Goal: Task Accomplishment & Management: Use online tool/utility

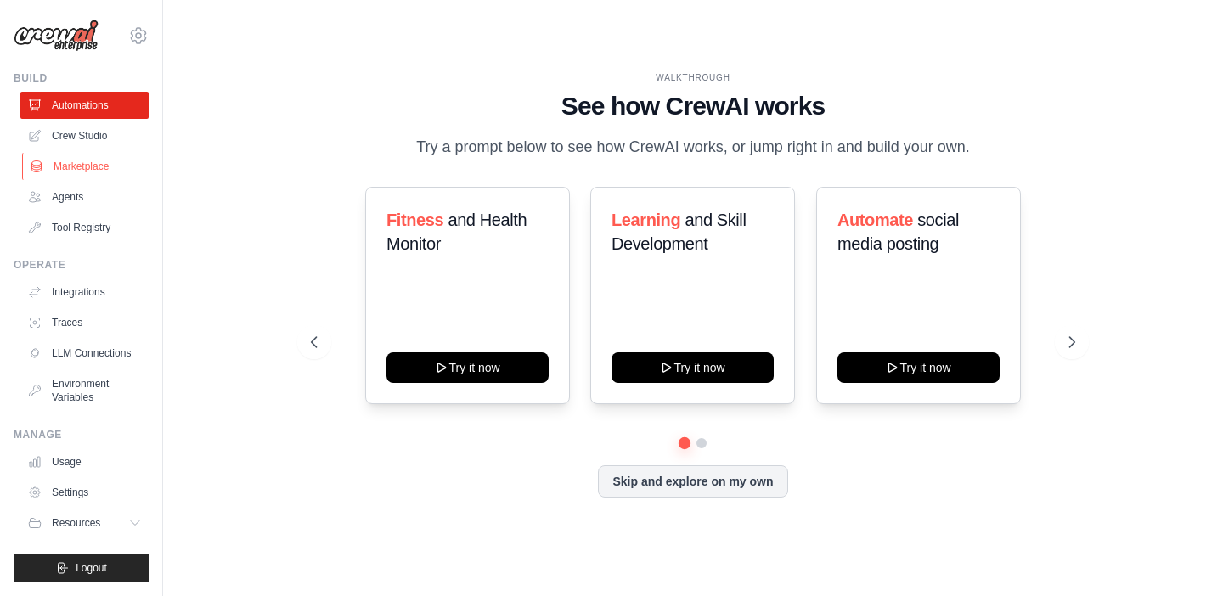
click at [93, 166] on link "Marketplace" at bounding box center [86, 166] width 128 height 27
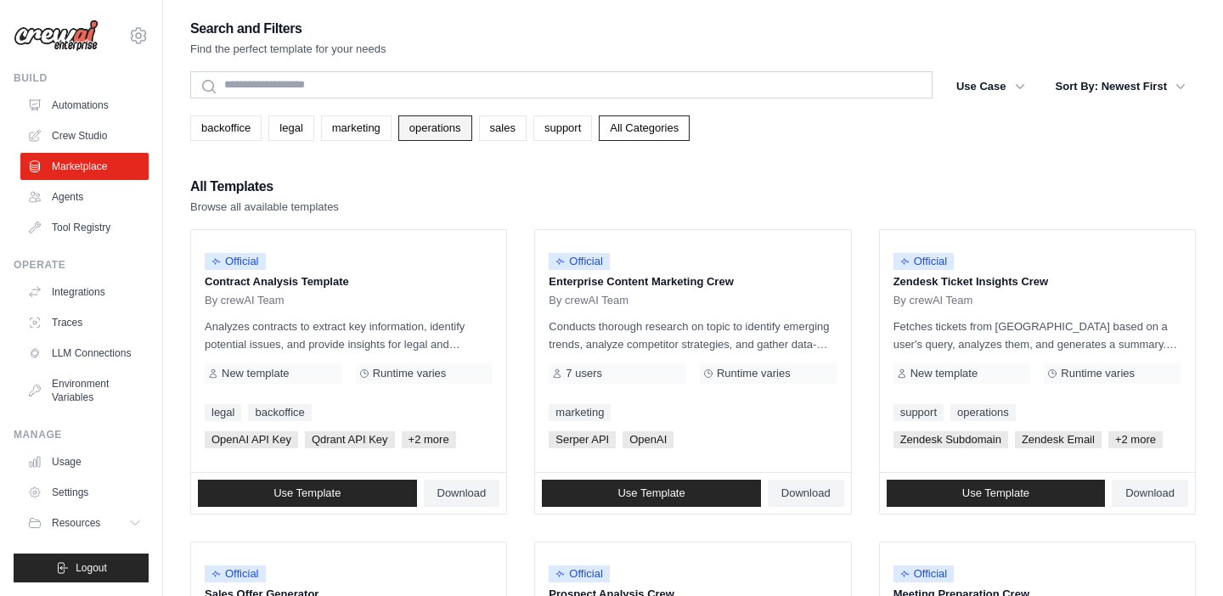
click at [439, 130] on link "operations" at bounding box center [435, 128] width 74 height 25
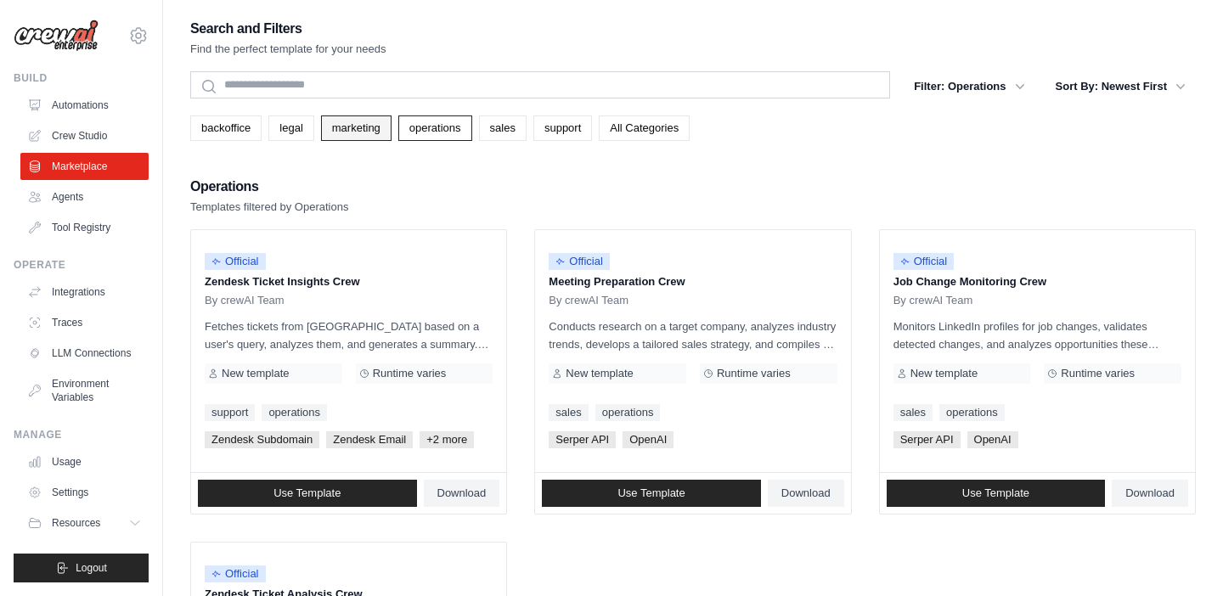
click at [347, 131] on link "marketing" at bounding box center [356, 128] width 70 height 25
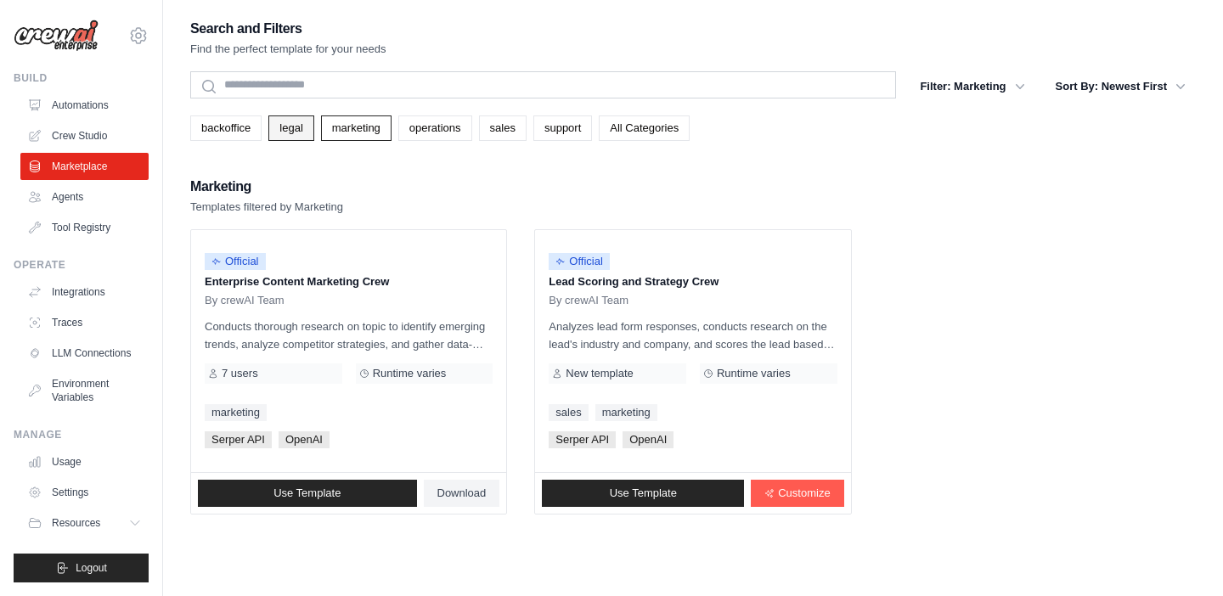
click at [285, 132] on link "legal" at bounding box center [290, 128] width 45 height 25
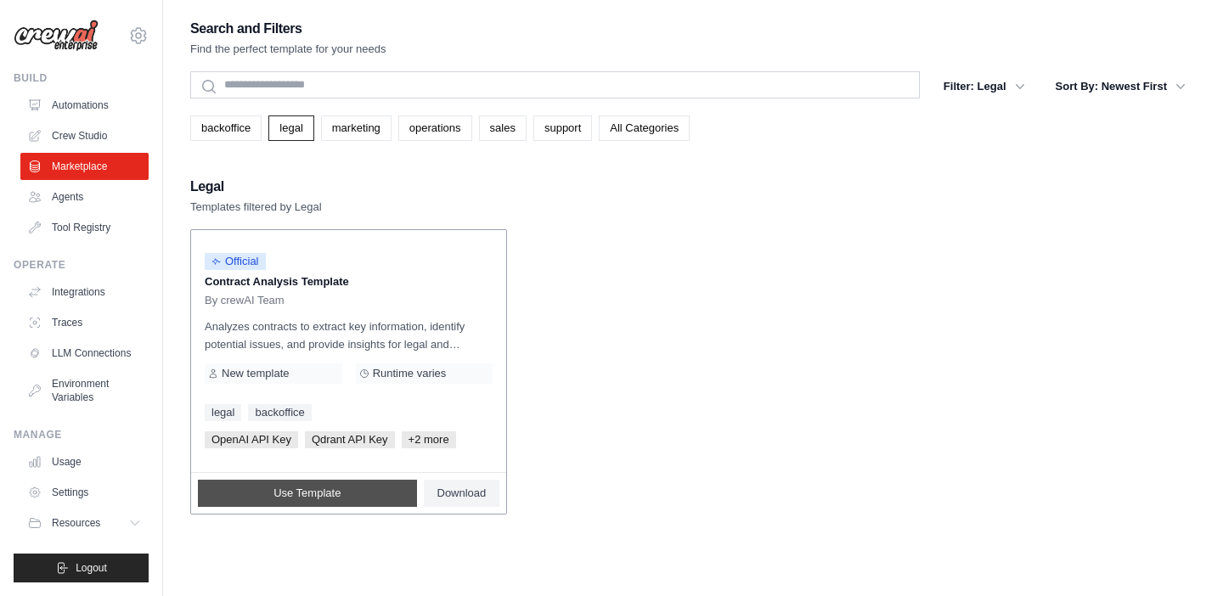
click at [352, 497] on link "Use Template" at bounding box center [307, 493] width 219 height 27
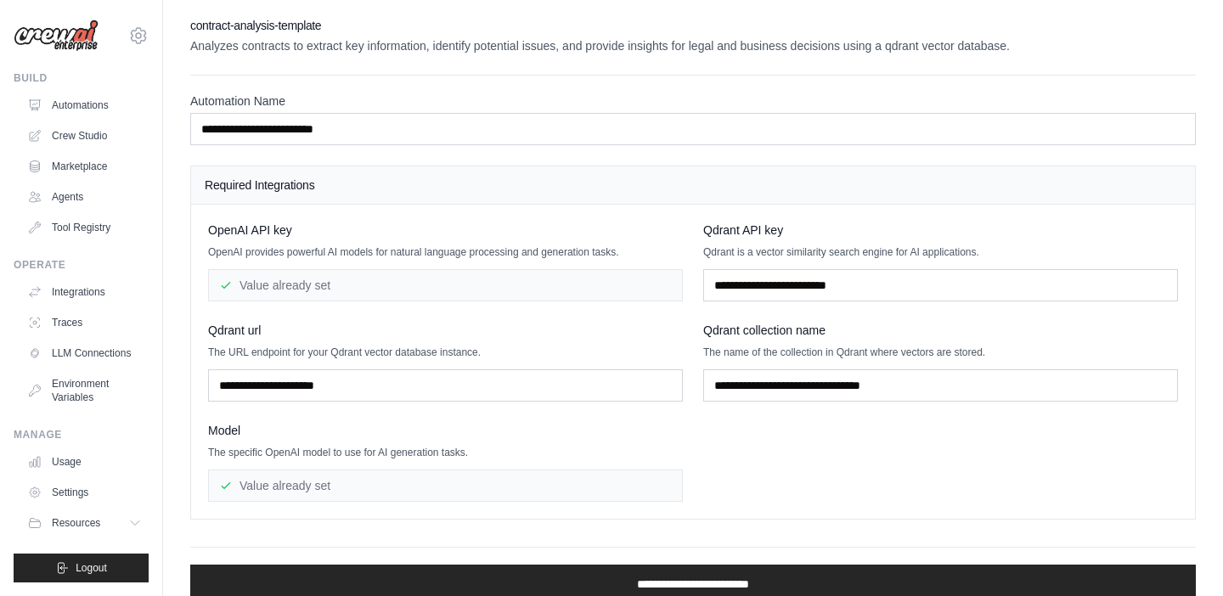
scroll to position [65, 0]
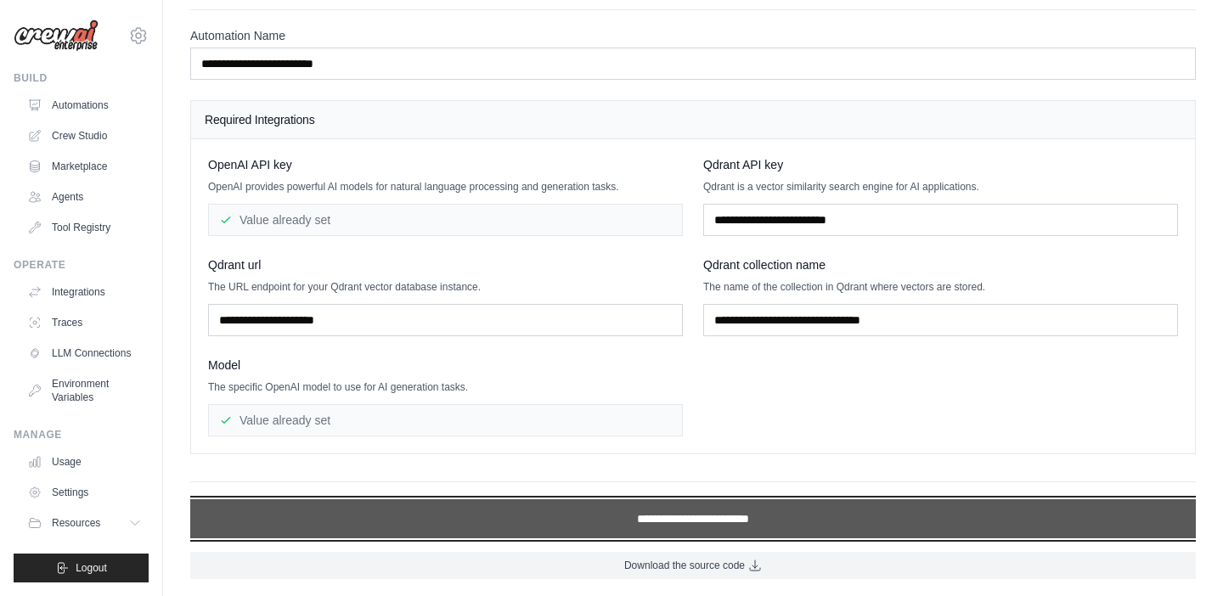
click at [713, 513] on input "**********" at bounding box center [693, 518] width 1006 height 39
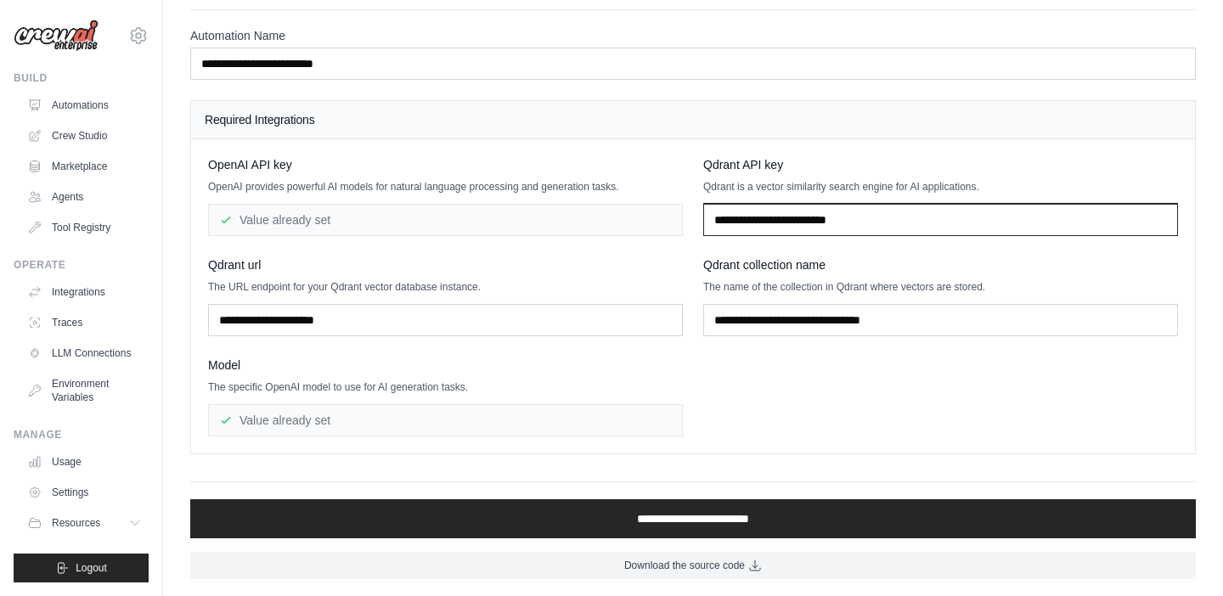
click at [805, 232] on input "text" at bounding box center [940, 220] width 475 height 32
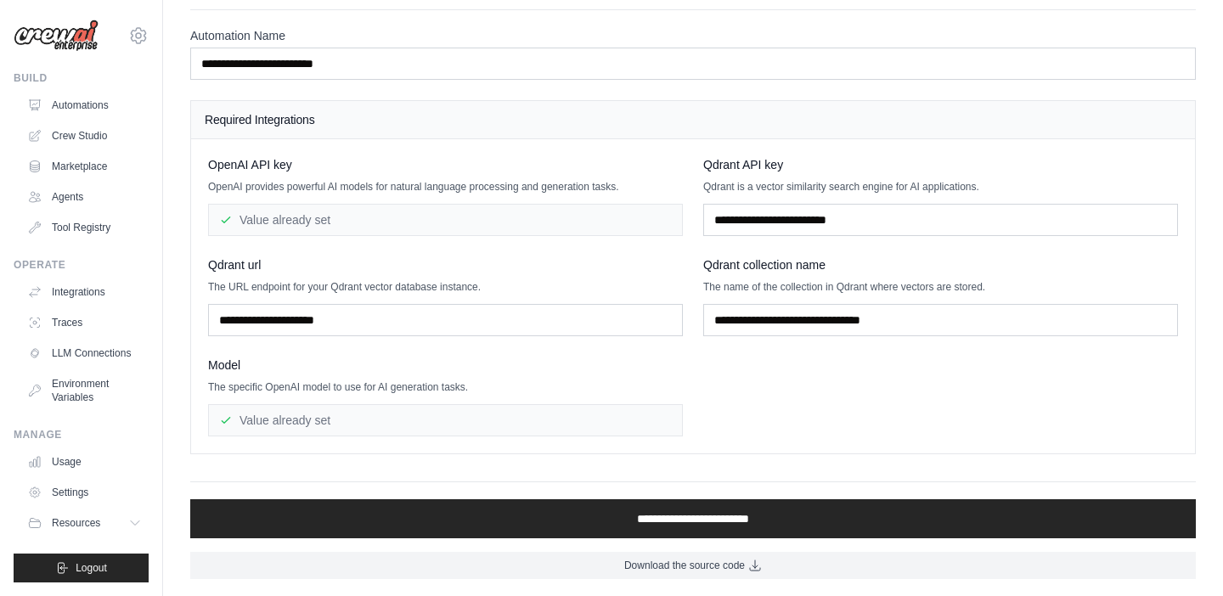
click at [711, 164] on span "Qdrant API key" at bounding box center [743, 164] width 80 height 17
click at [0, 0] on div "ghanemi.pro@gmail.com Settings Build Automations Crew Studio" at bounding box center [611, 266] width 1223 height 662
click at [90, 104] on link "Automations" at bounding box center [86, 105] width 128 height 27
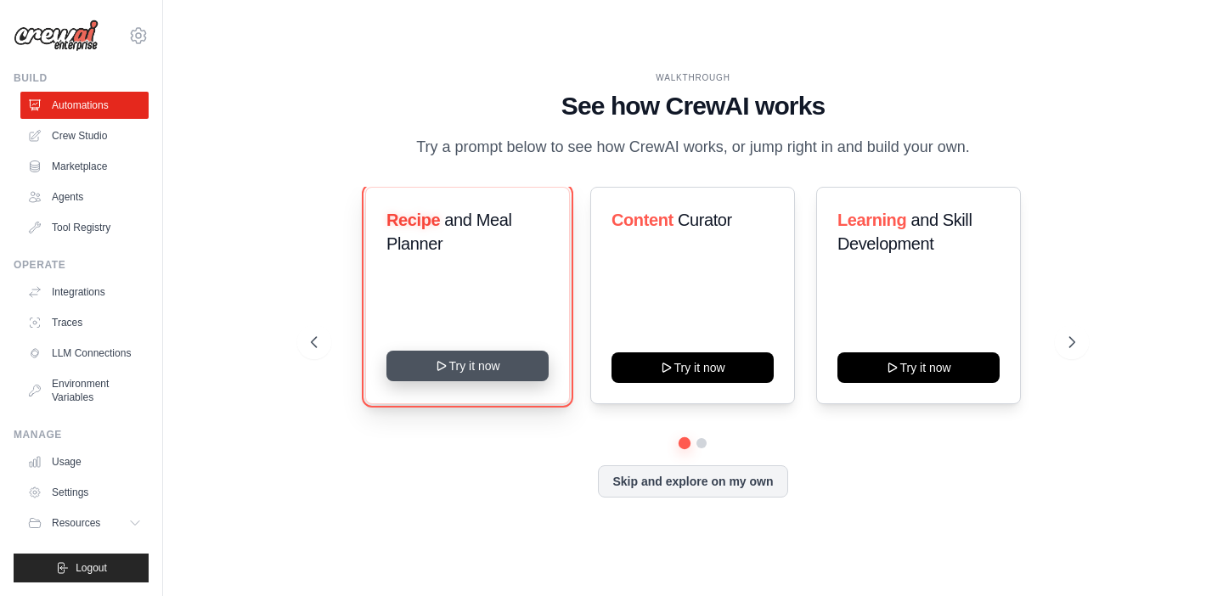
click at [524, 366] on button "Try it now" at bounding box center [467, 366] width 162 height 31
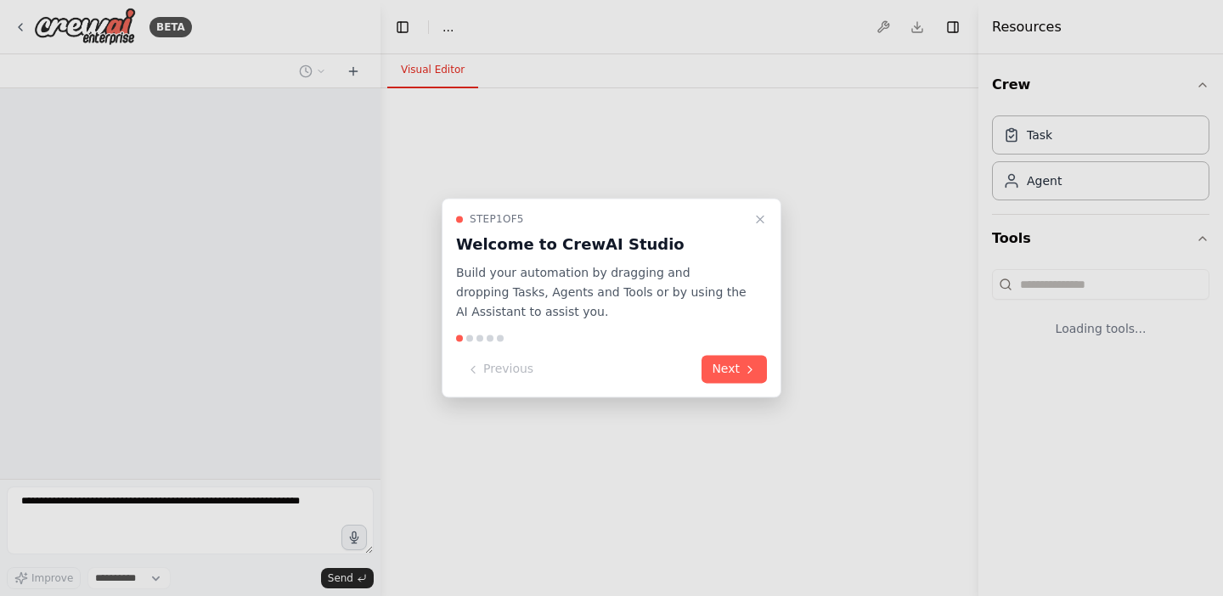
select select "****"
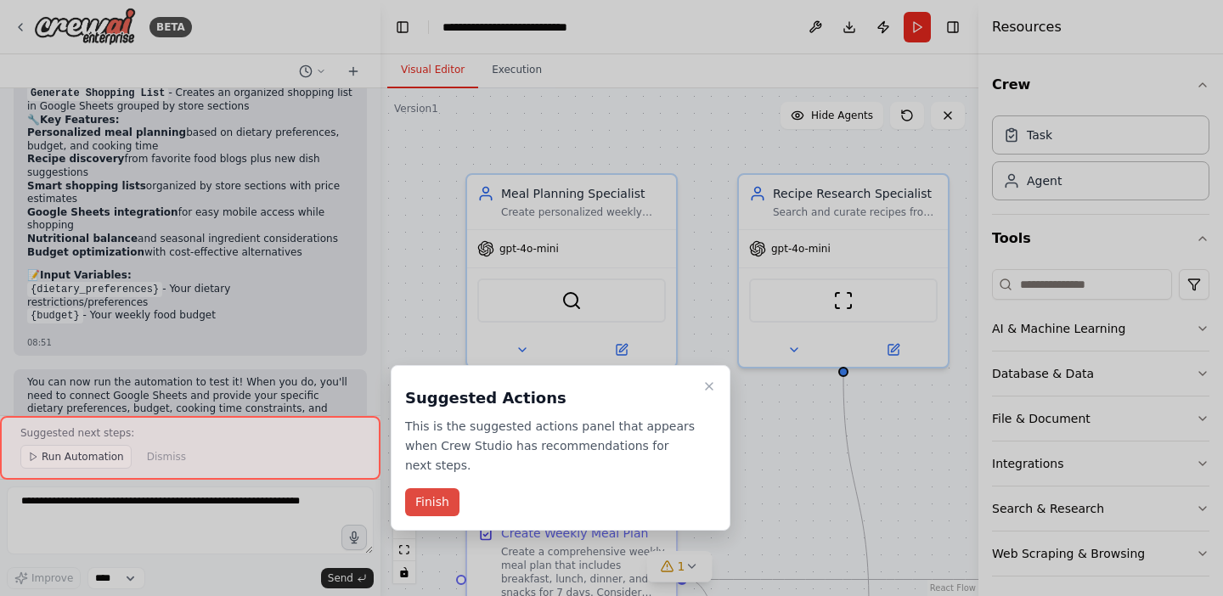
click at [434, 506] on button "Finish" at bounding box center [432, 502] width 54 height 28
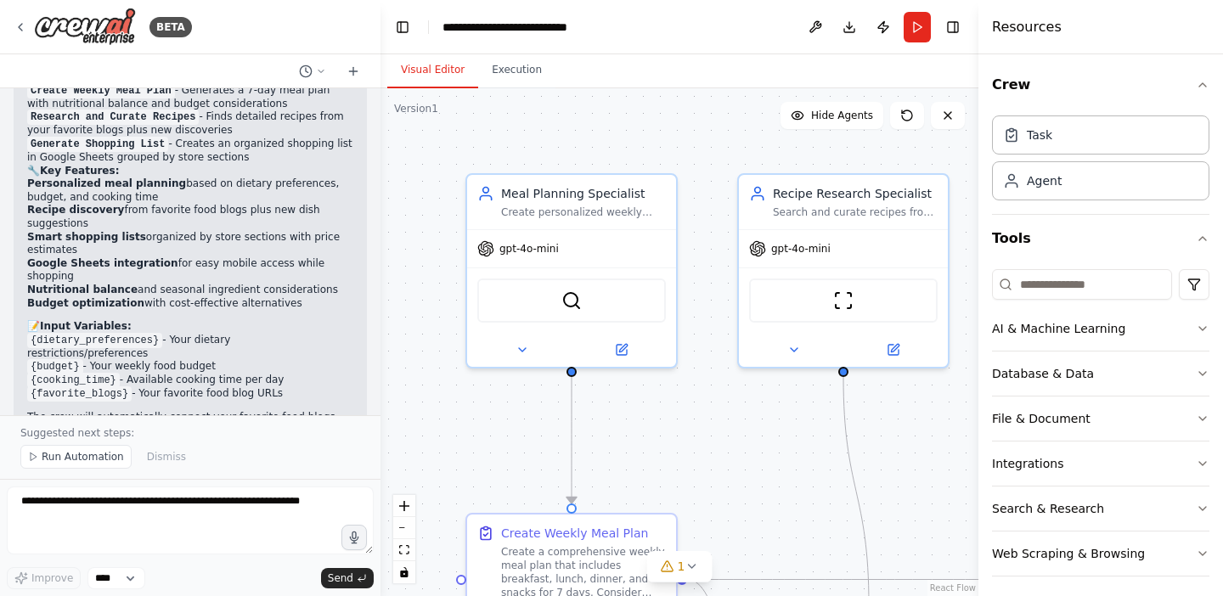
scroll to position [1748, 0]
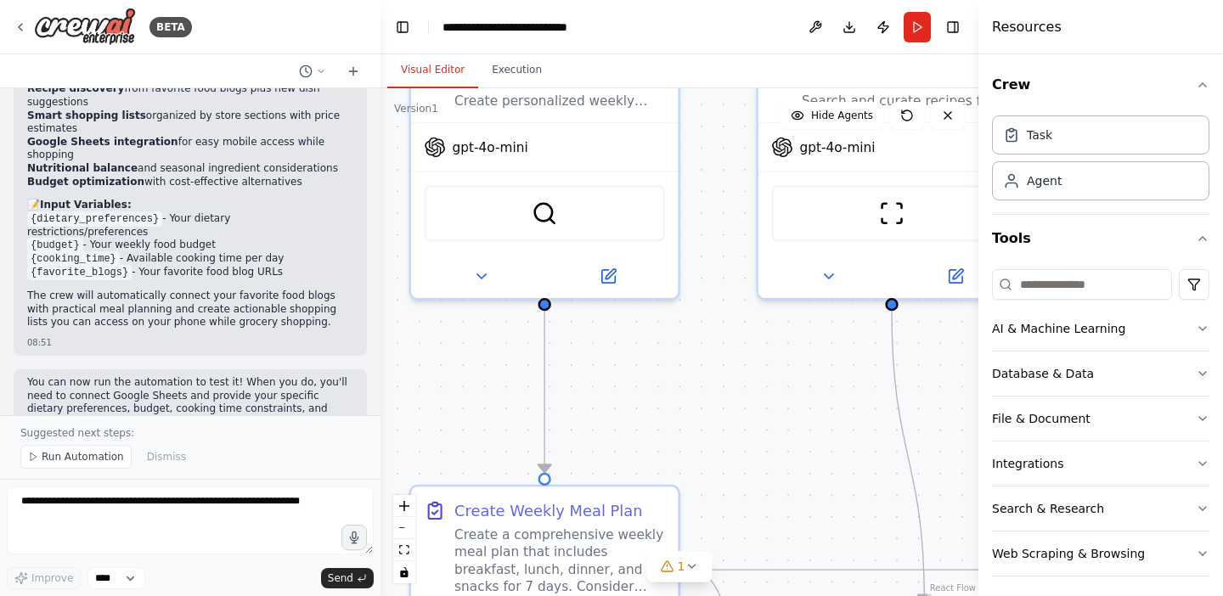
drag, startPoint x: 679, startPoint y: 523, endPoint x: 610, endPoint y: 144, distance: 386.0
click at [610, 144] on div ".deletable-edge-delete-btn { width: 20px; height: 20px; border: 0px solid #ffff…" at bounding box center [680, 342] width 598 height 508
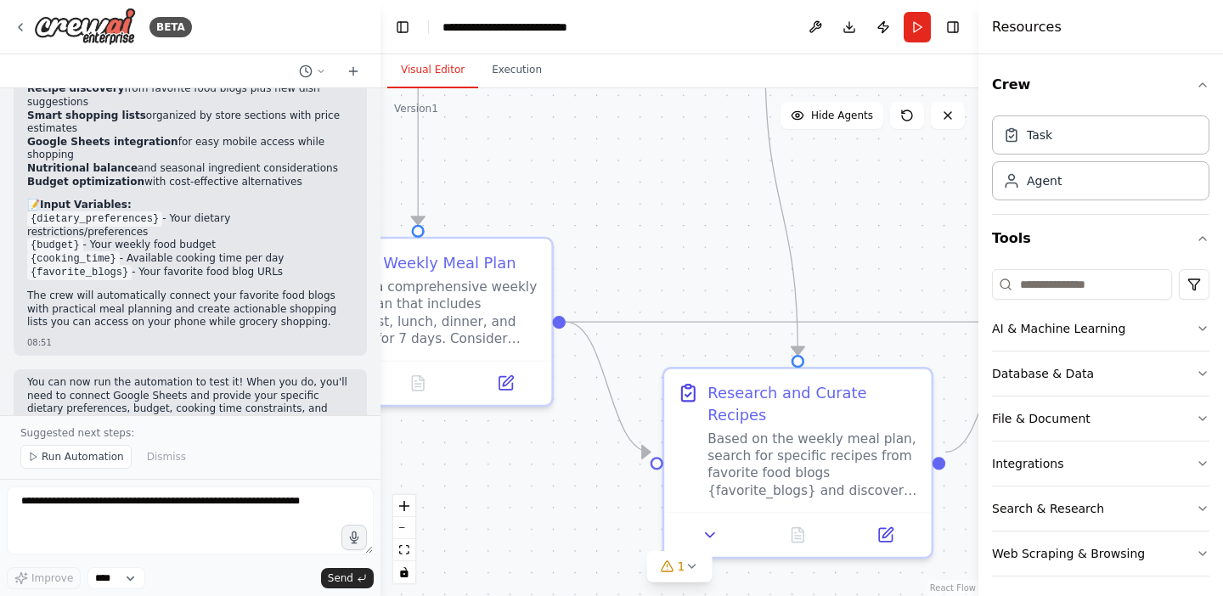
drag, startPoint x: 610, startPoint y: 144, endPoint x: 514, endPoint y: 195, distance: 109.1
click at [514, 195] on div ".deletable-edge-delete-btn { width: 20px; height: 20px; border: 0px solid #ffff…" at bounding box center [680, 342] width 598 height 508
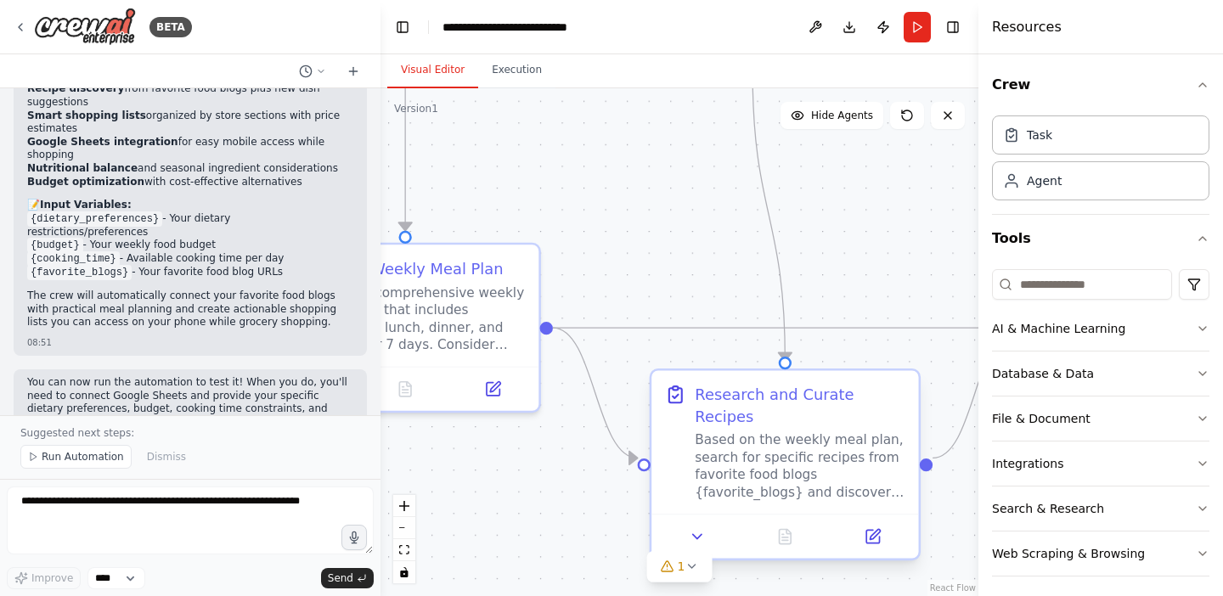
click at [817, 391] on div "Research and Curate Recipes" at bounding box center [800, 405] width 211 height 43
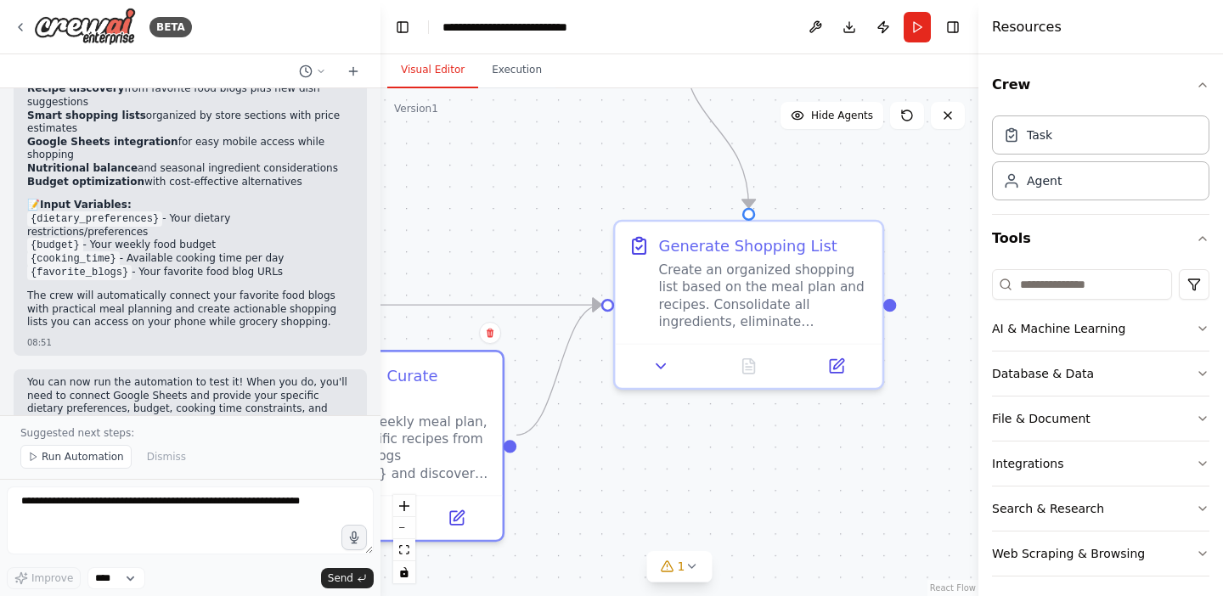
drag, startPoint x: 844, startPoint y: 270, endPoint x: 428, endPoint y: 248, distance: 416.8
click at [428, 248] on div ".deletable-edge-delete-btn { width: 20px; height: 20px; border: 0px solid #ffff…" at bounding box center [680, 342] width 598 height 508
click at [737, 279] on div "Create an organized shopping list based on the meal plan and recipes. Consolida…" at bounding box center [764, 292] width 211 height 70
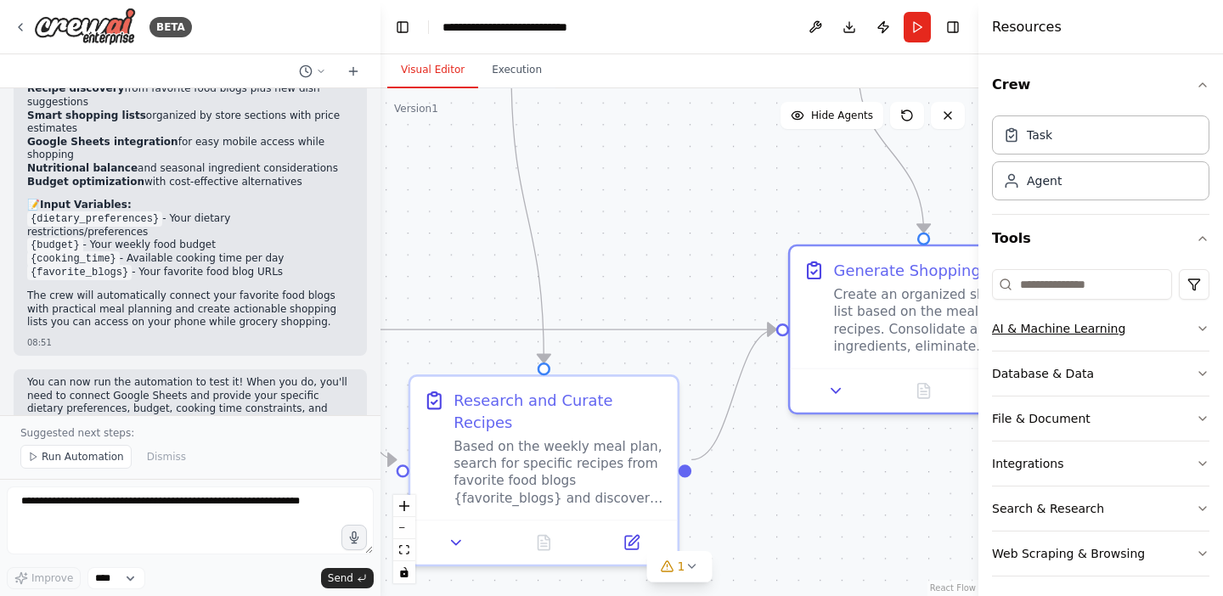
drag, startPoint x: 567, startPoint y: 234, endPoint x: 1119, endPoint y: 341, distance: 561.5
click at [1113, 335] on div "BETA Develop a crew that creates weekly meal plans based on your dietary prefer…" at bounding box center [611, 298] width 1223 height 596
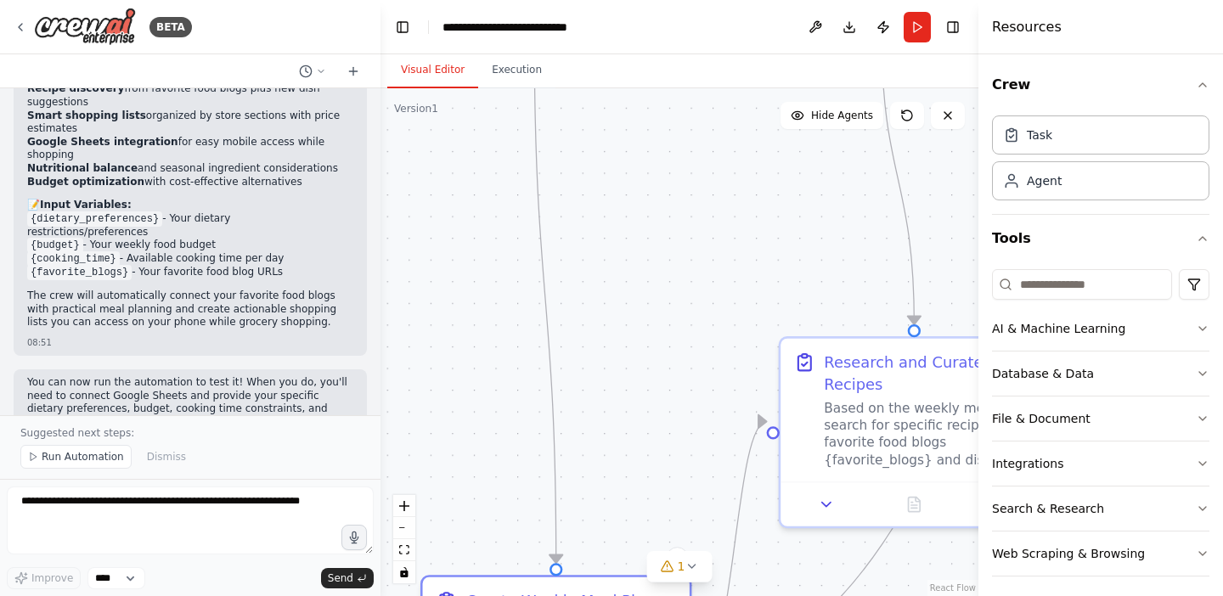
drag, startPoint x: 664, startPoint y: 331, endPoint x: 692, endPoint y: 605, distance: 274.9
click at [692, 595] on html "BETA Develop a crew that creates weekly meal plans based on your dietary prefer…" at bounding box center [611, 298] width 1223 height 596
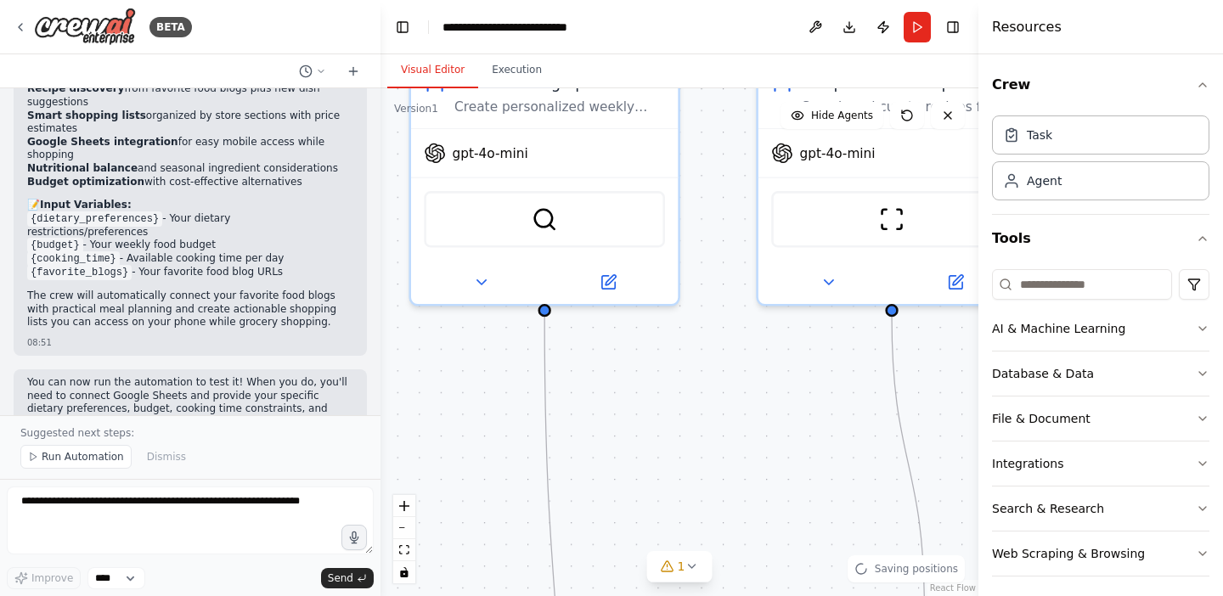
drag, startPoint x: 668, startPoint y: 358, endPoint x: 693, endPoint y: 668, distance: 311.1
click at [693, 595] on html "BETA Develop a crew that creates weekly meal plans based on your dietary prefer…" at bounding box center [611, 298] width 1223 height 596
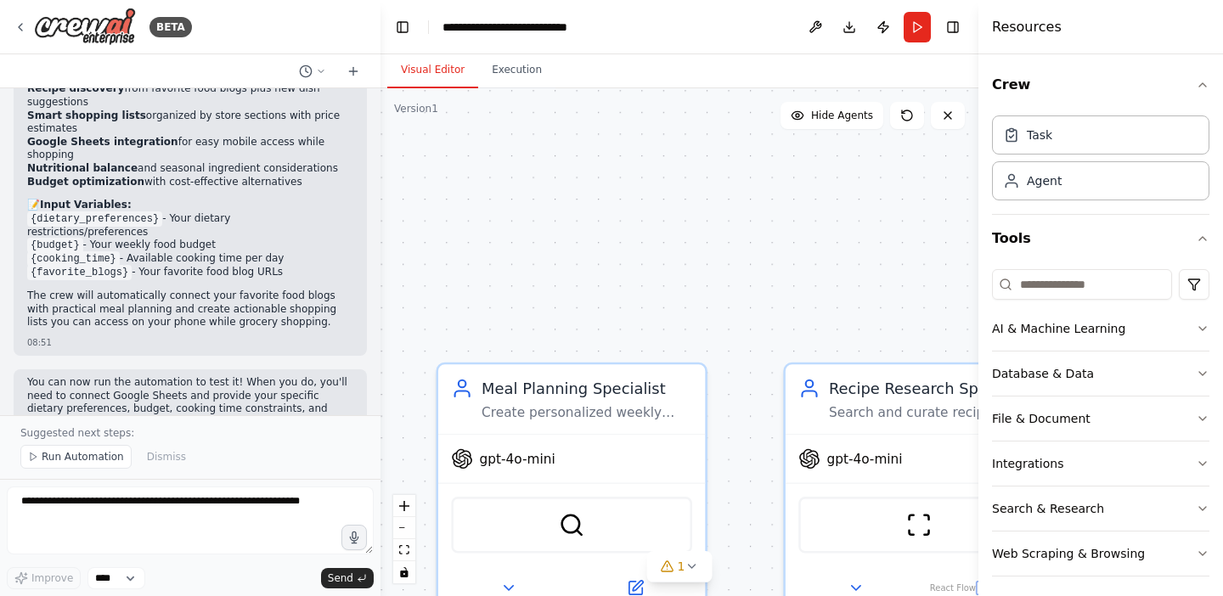
drag, startPoint x: 752, startPoint y: 207, endPoint x: 773, endPoint y: 567, distance: 359.9
click at [773, 567] on div ".deletable-edge-delete-btn { width: 20px; height: 20px; border: 0px solid #ffff…" at bounding box center [680, 342] width 598 height 508
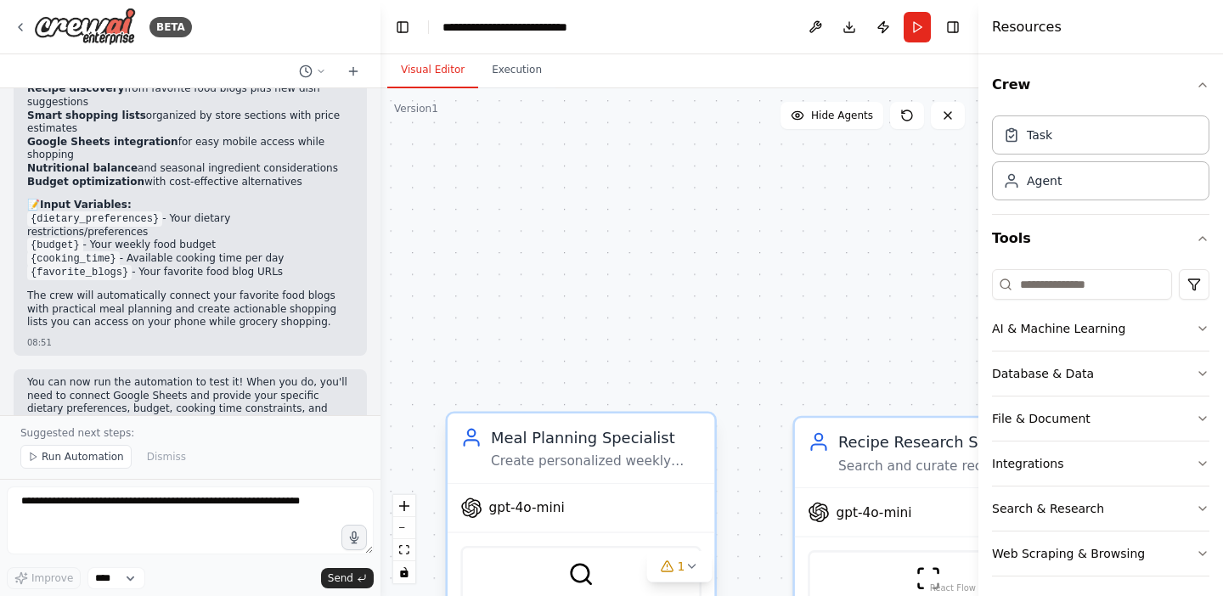
click at [640, 578] on div "SerperDevTool" at bounding box center [580, 574] width 241 height 56
click at [544, 488] on div "gpt-4o-mini" at bounding box center [581, 508] width 267 height 48
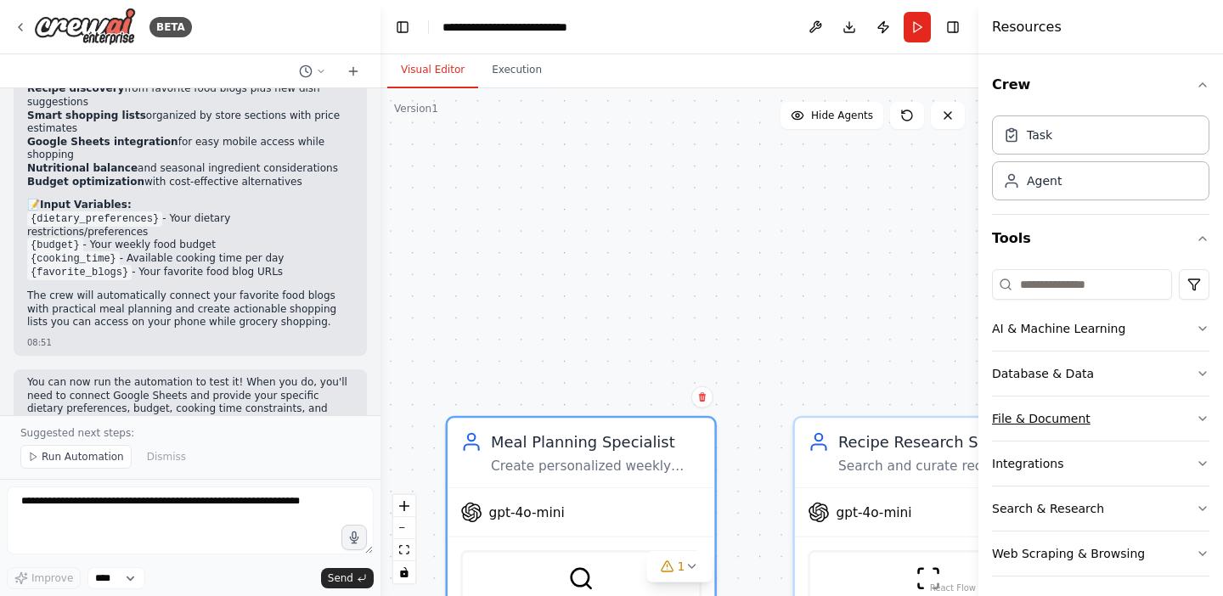
click at [1080, 397] on button "File & Document" at bounding box center [1100, 419] width 217 height 44
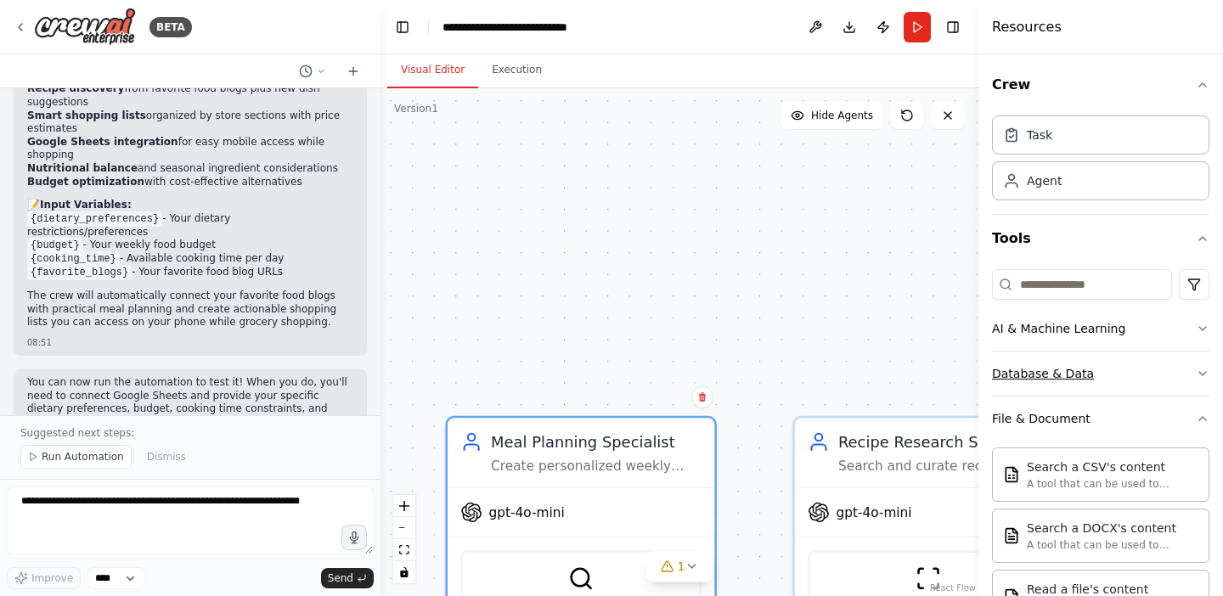
click at [1192, 358] on button "Database & Data" at bounding box center [1100, 374] width 217 height 44
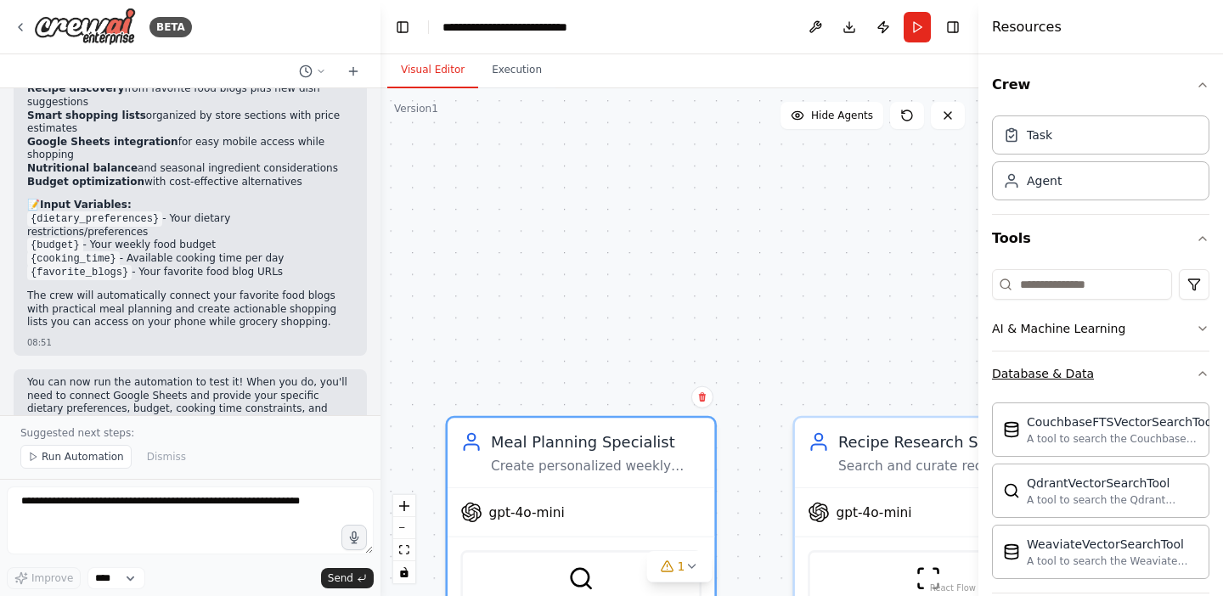
click at [1192, 358] on button "Database & Data" at bounding box center [1100, 374] width 217 height 44
